Goal: Check status: Check status

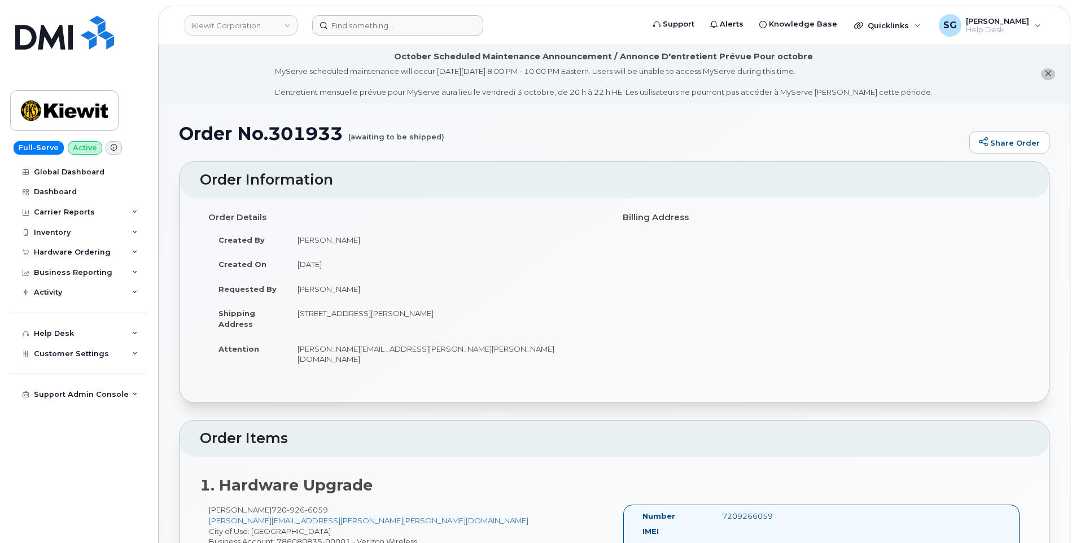
scroll to position [171, 0]
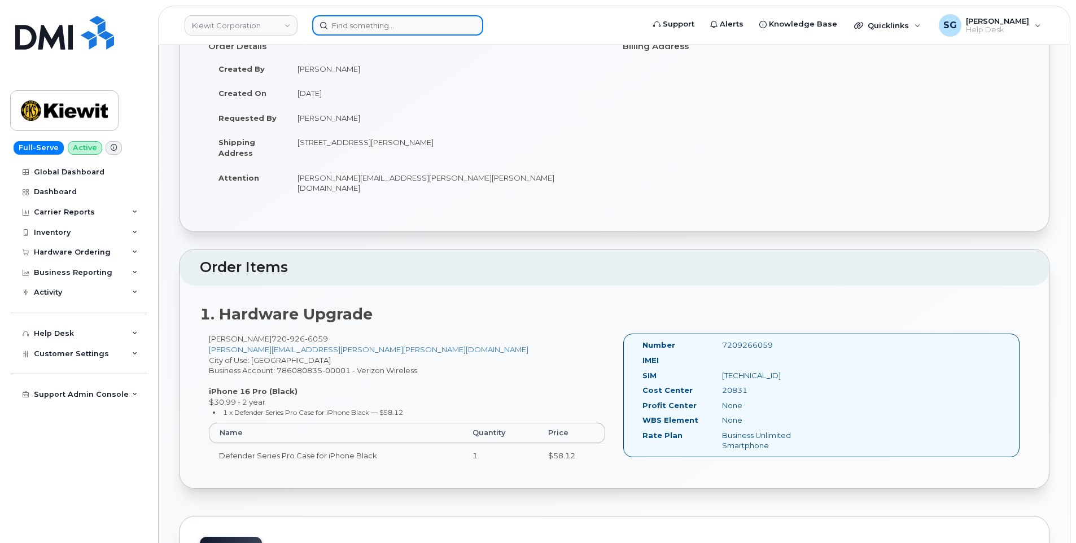
click at [404, 32] on input at bounding box center [397, 25] width 171 height 20
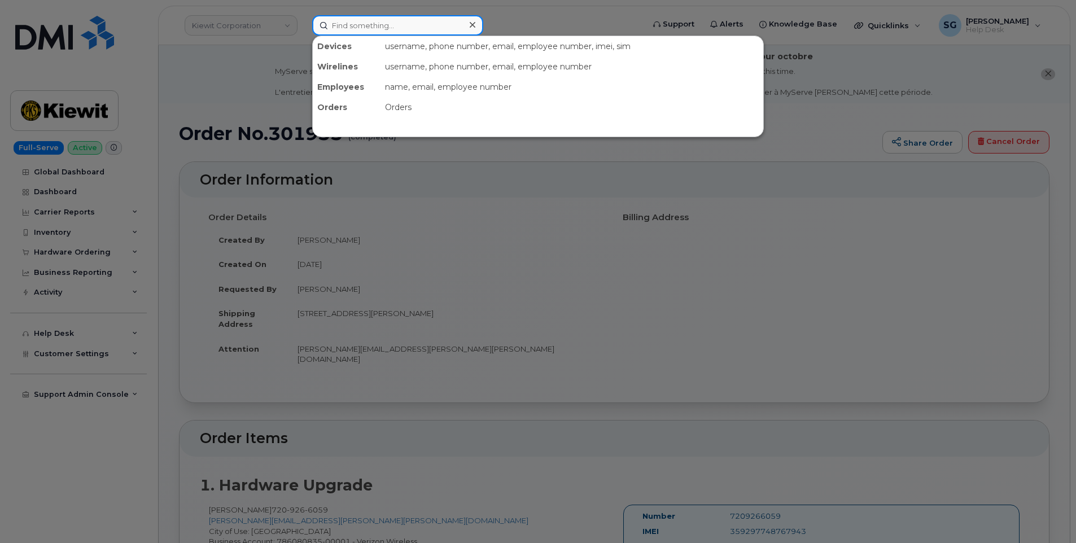
click at [406, 33] on input at bounding box center [397, 25] width 171 height 20
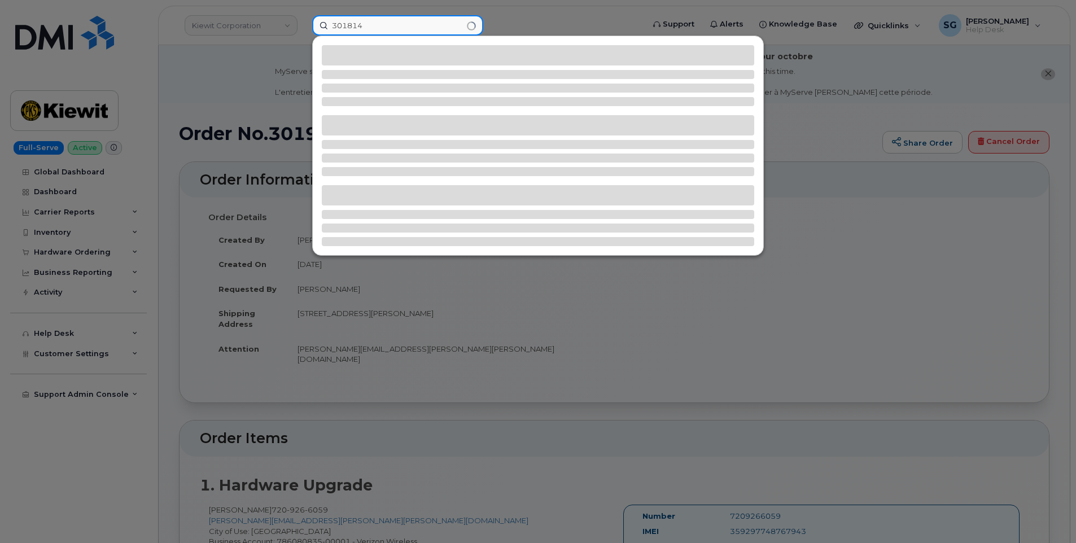
type input "301814"
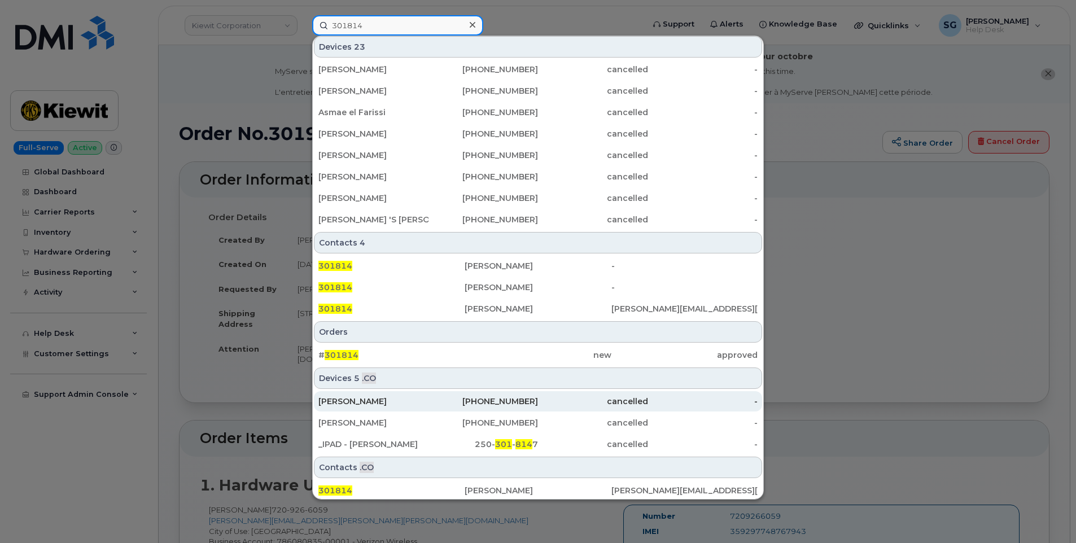
scroll to position [262, 0]
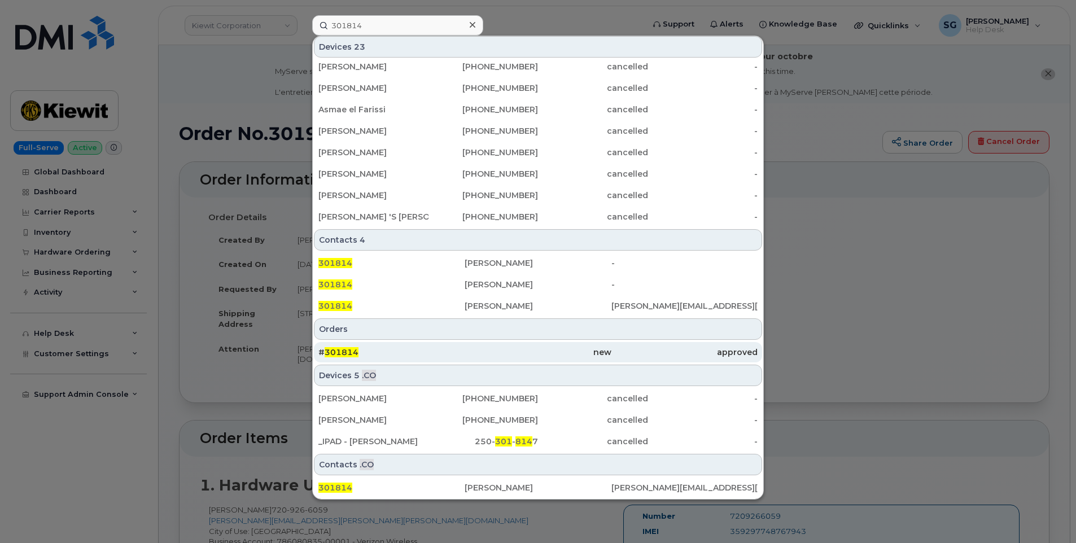
click at [445, 354] on div "# 301814" at bounding box center [392, 352] width 146 height 11
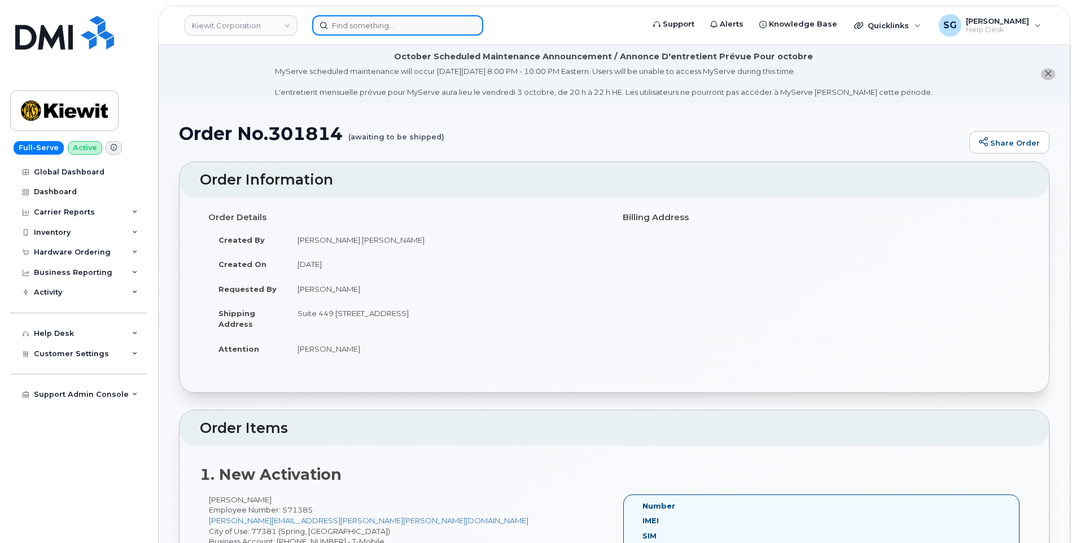
click at [381, 30] on input at bounding box center [397, 25] width 171 height 20
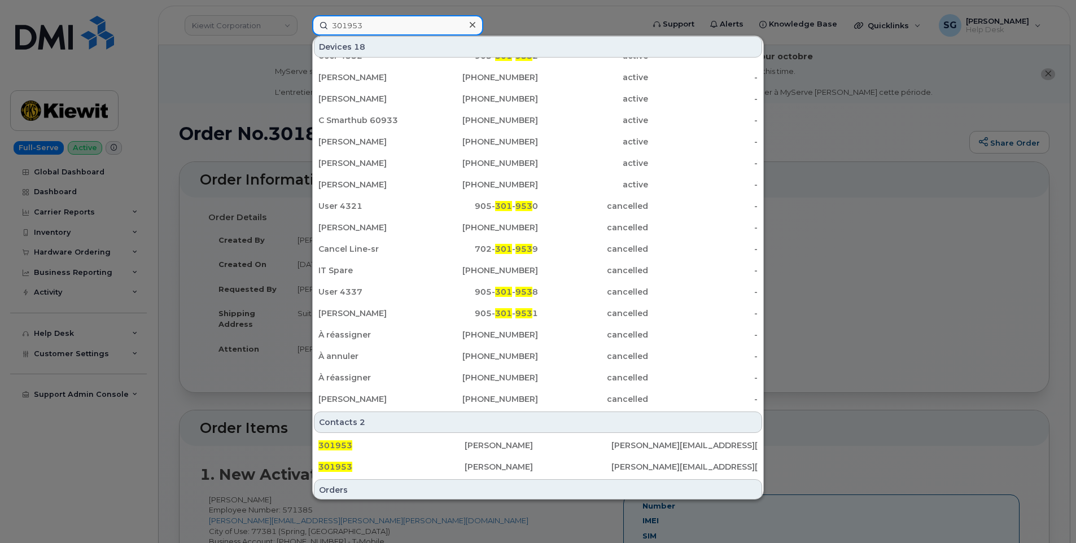
scroll to position [169, 0]
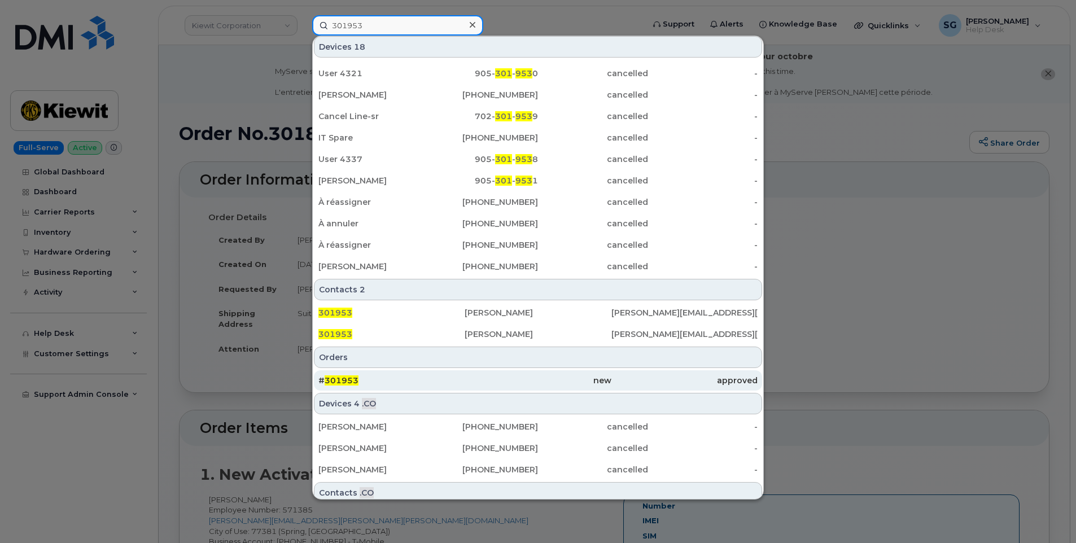
type input "301953"
click at [436, 382] on div "# 301953" at bounding box center [392, 380] width 146 height 11
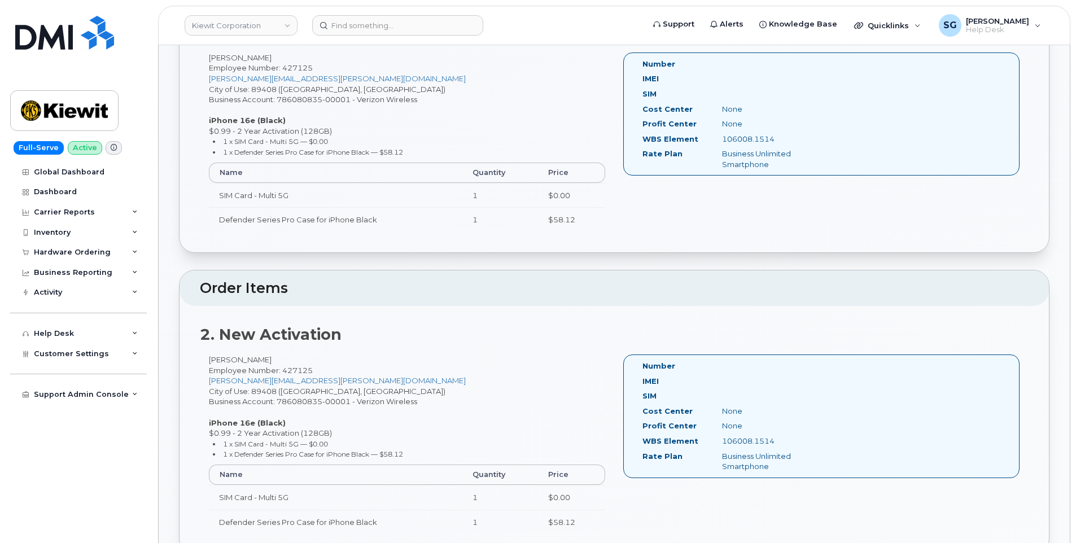
scroll to position [452, 0]
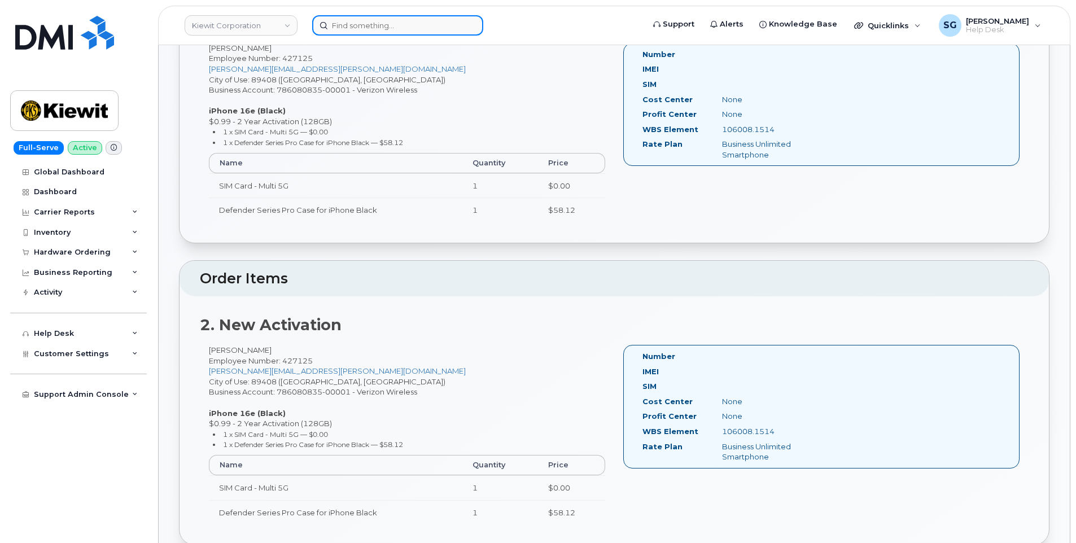
click at [383, 30] on input at bounding box center [397, 25] width 171 height 20
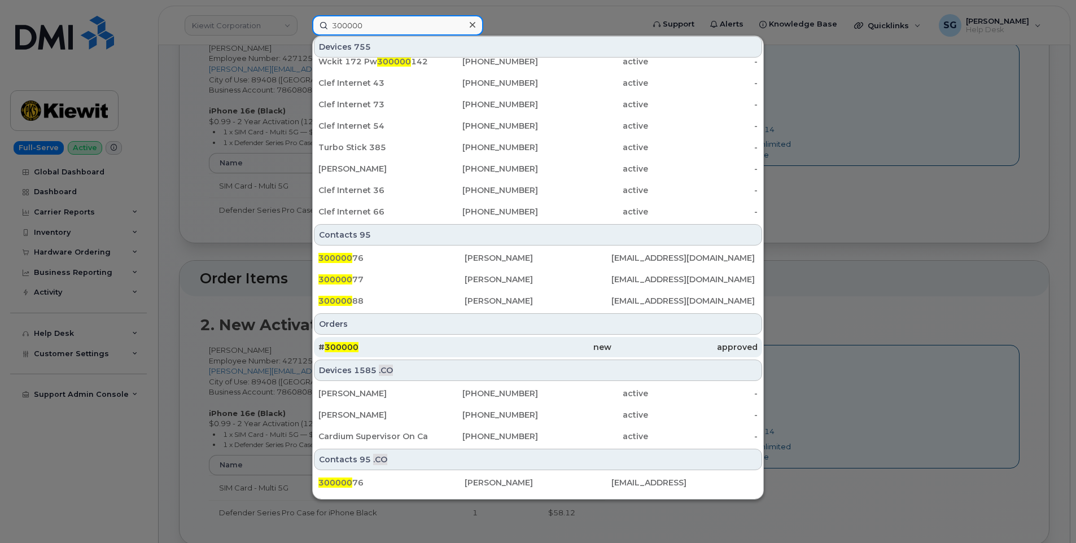
scroll to position [305, 0]
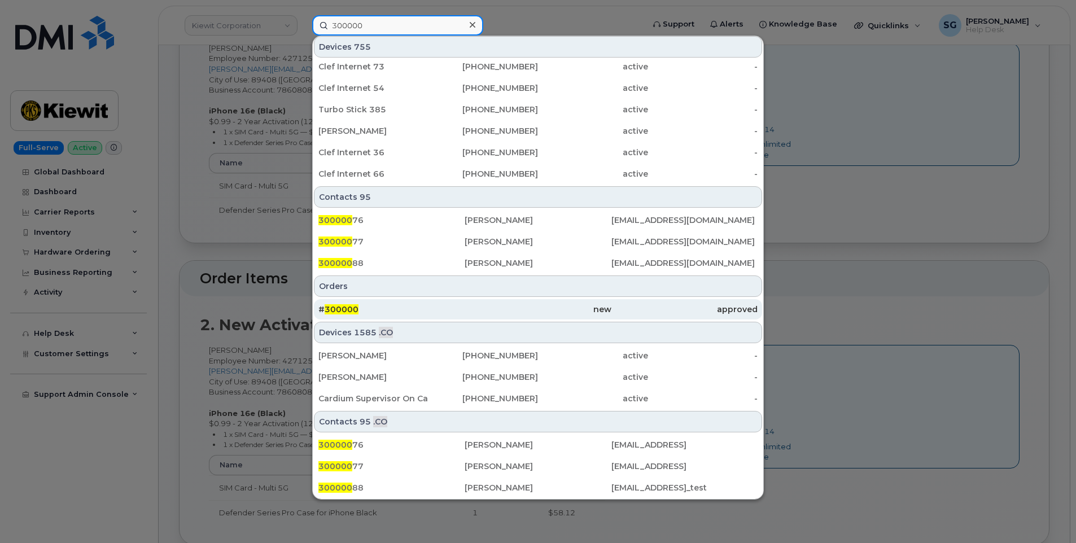
type input "300000"
click at [404, 308] on div "# 300000" at bounding box center [392, 309] width 146 height 11
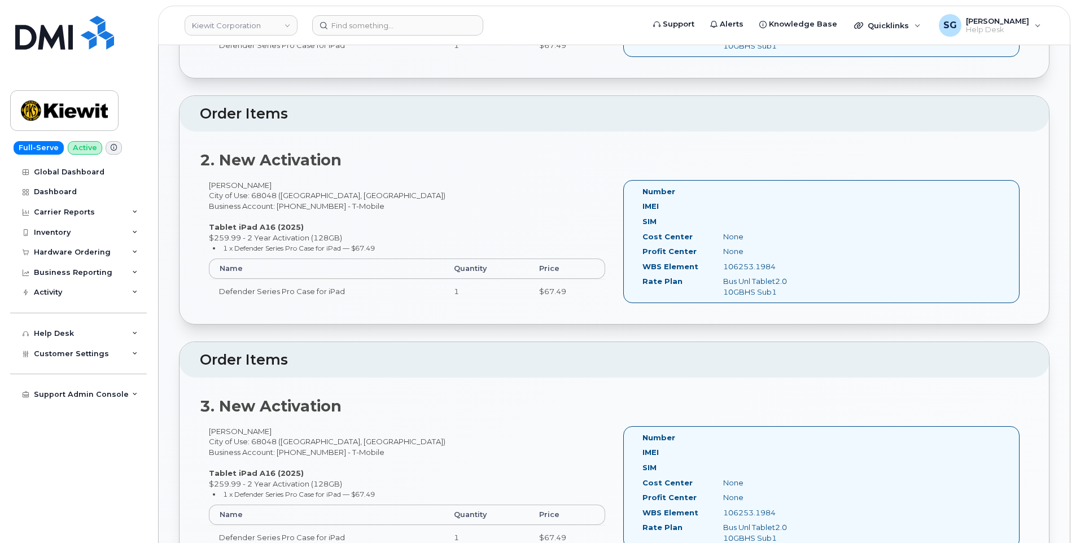
scroll to position [339, 0]
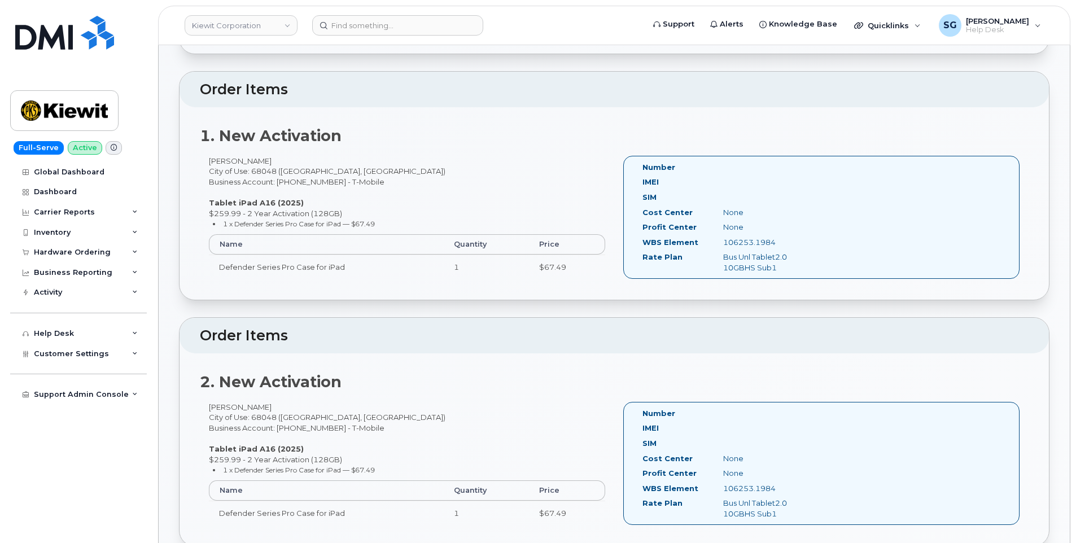
click at [790, 246] on div "106253.1984" at bounding box center [771, 242] width 113 height 11
drag, startPoint x: 779, startPoint y: 241, endPoint x: 723, endPoint y: 243, distance: 56.0
click at [723, 243] on div "106253.1984" at bounding box center [771, 242] width 113 height 11
copy div "106253.1984"
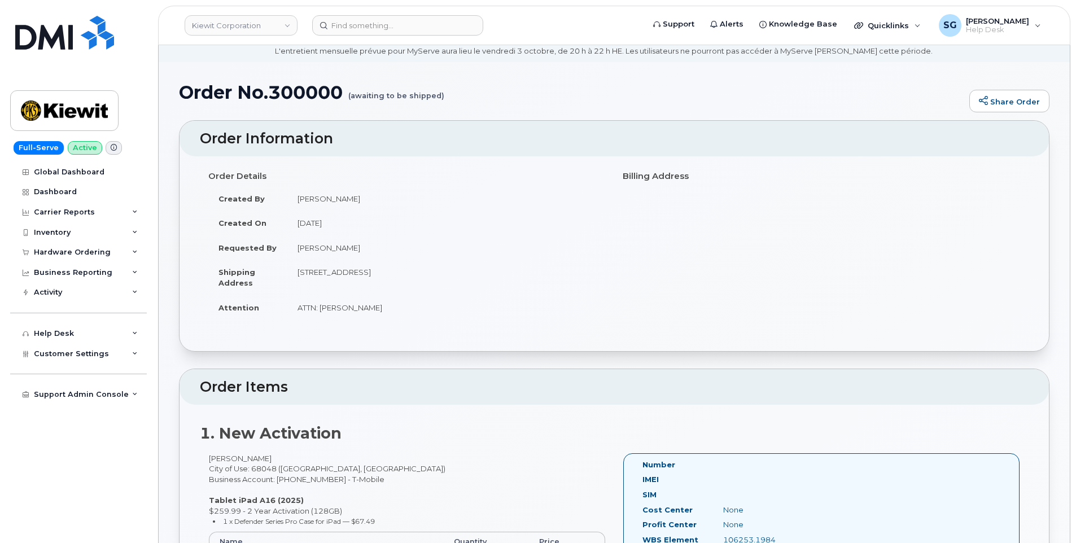
scroll to position [0, 0]
